Goal: Transaction & Acquisition: Purchase product/service

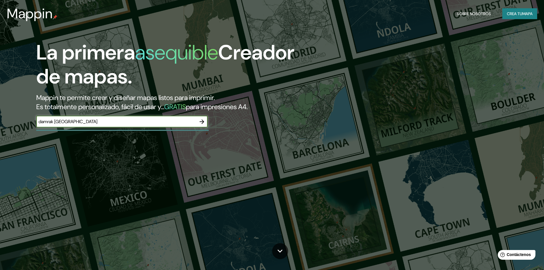
type input "damrak [GEOGRAPHIC_DATA]"
click at [203, 125] on button "button" at bounding box center [201, 121] width 11 height 11
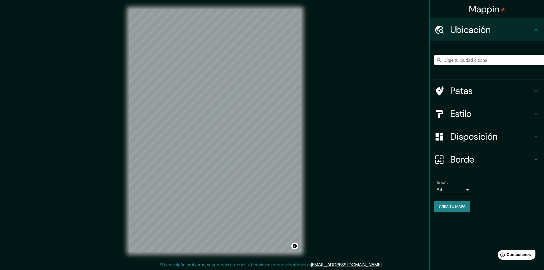
click at [465, 60] on input "Elige tu ciudad o zona" at bounding box center [489, 60] width 110 height 10
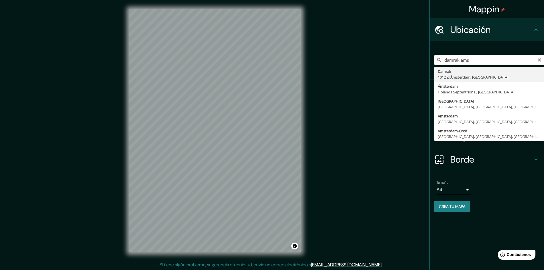
type input "Damrak, 1012 ZJ Ámsterdam, [GEOGRAPHIC_DATA]"
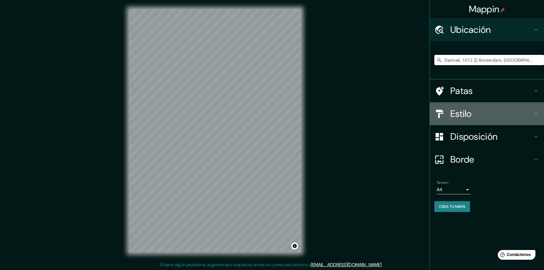
click at [479, 114] on h4 "Estilo" at bounding box center [491, 113] width 82 height 11
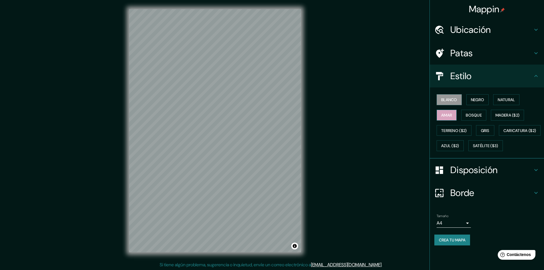
click at [452, 116] on font "Amar" at bounding box center [446, 115] width 11 height 5
click at [480, 100] on font "Negro" at bounding box center [477, 99] width 13 height 5
click at [506, 100] on font "Natural" at bounding box center [506, 99] width 17 height 5
click at [513, 111] on font "Madera ($2)" at bounding box center [508, 114] width 24 height 7
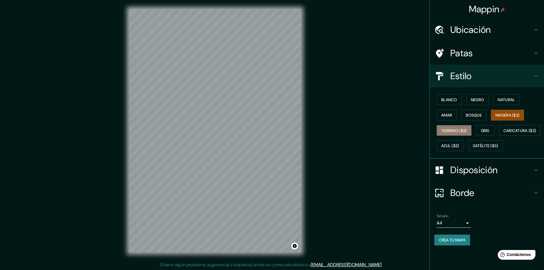
click at [449, 134] on button "Terreno ($2)" at bounding box center [454, 130] width 35 height 11
click at [487, 127] on font "Gris" at bounding box center [485, 130] width 9 height 7
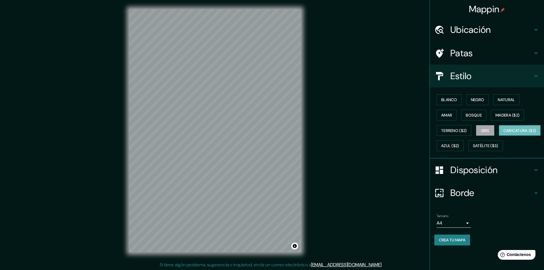
click at [504, 133] on font "Caricatura ($2)" at bounding box center [520, 130] width 33 height 5
click at [459, 145] on font "Azul ($2)" at bounding box center [450, 145] width 18 height 5
click at [477, 99] on font "Negro" at bounding box center [477, 99] width 13 height 5
click at [459, 146] on font "Azul ($2)" at bounding box center [450, 145] width 18 height 5
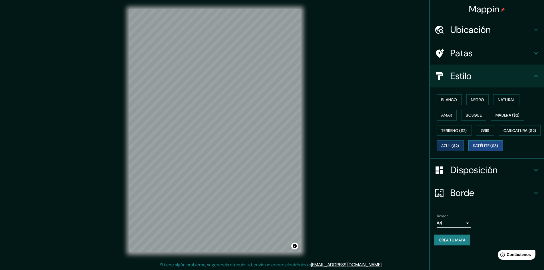
click at [473, 149] on font "Satélite ($3)" at bounding box center [485, 145] width 25 height 5
click at [459, 147] on font "Azul ($2)" at bounding box center [450, 145] width 18 height 5
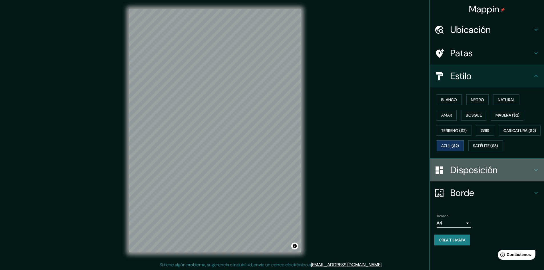
click at [474, 176] on font "Disposición" at bounding box center [473, 170] width 47 height 12
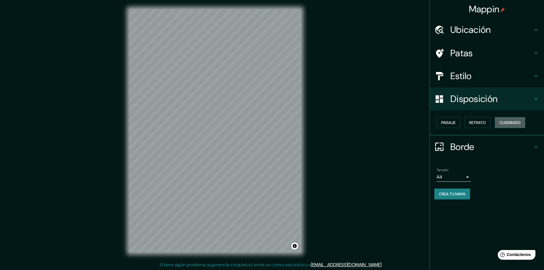
click at [511, 122] on font "Cuadrado" at bounding box center [510, 122] width 21 height 5
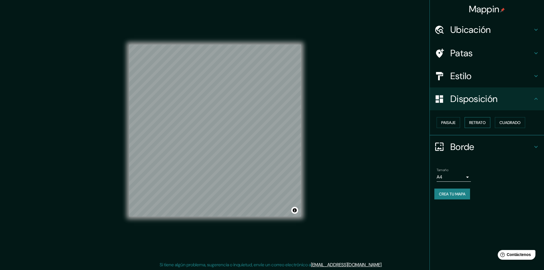
click at [479, 122] on font "Retrato" at bounding box center [477, 122] width 17 height 5
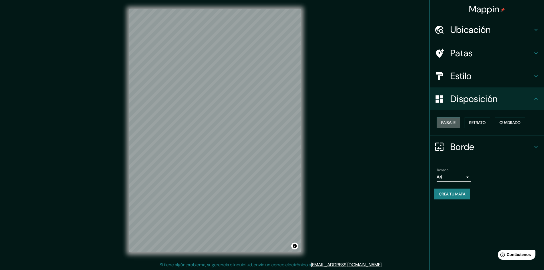
click at [459, 122] on button "Paisaje" at bounding box center [448, 122] width 23 height 11
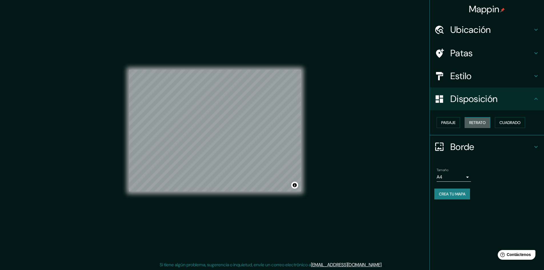
click at [480, 120] on font "Retrato" at bounding box center [477, 122] width 17 height 5
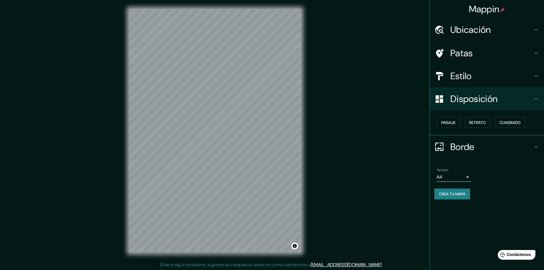
click at [463, 145] on font "Borde" at bounding box center [462, 147] width 24 height 12
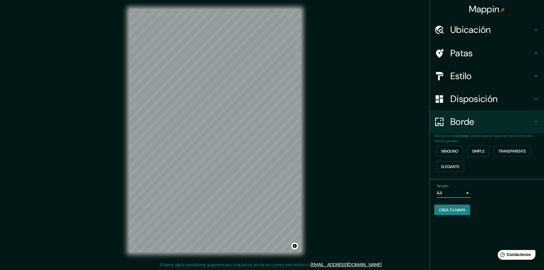
click at [484, 197] on div "Tamaño A4 single" at bounding box center [486, 191] width 105 height 18
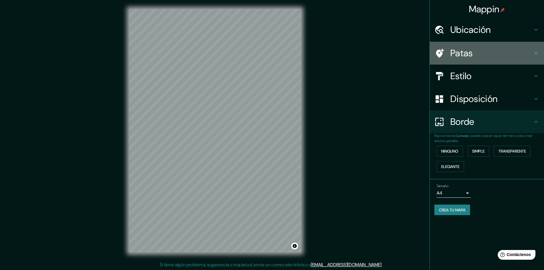
click at [461, 53] on font "Patas" at bounding box center [461, 53] width 23 height 12
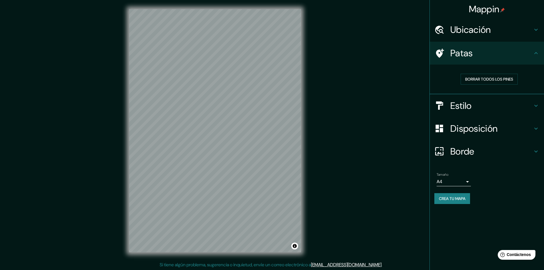
click at [462, 107] on font "Estilo" at bounding box center [460, 106] width 21 height 12
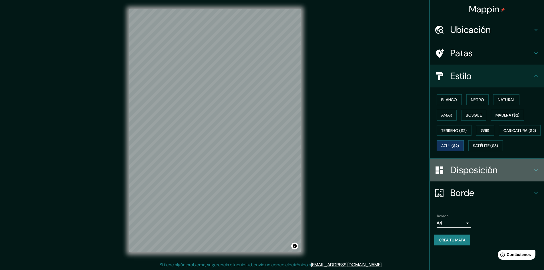
click at [468, 176] on font "Disposición" at bounding box center [473, 170] width 47 height 12
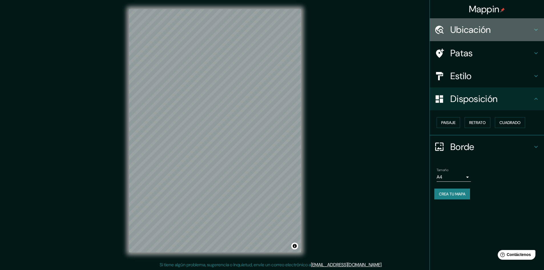
click at [466, 29] on font "Ubicación" at bounding box center [470, 30] width 41 height 12
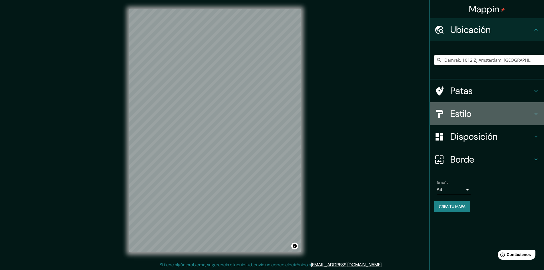
click at [464, 113] on font "Estilo" at bounding box center [460, 114] width 21 height 12
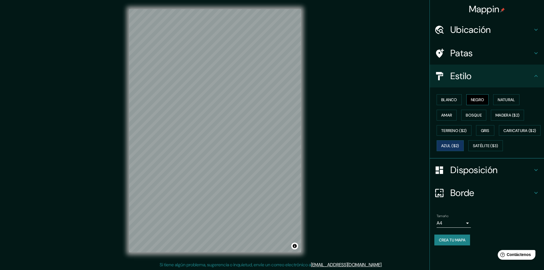
click at [480, 102] on font "Negro" at bounding box center [477, 99] width 13 height 5
